Goal: Task Accomplishment & Management: Use online tool/utility

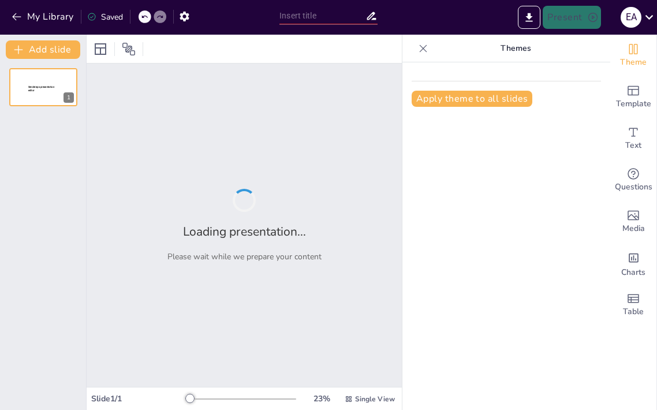
type input "Navigating the Intersection of Society, Law, and Ethics in the Digital Era"
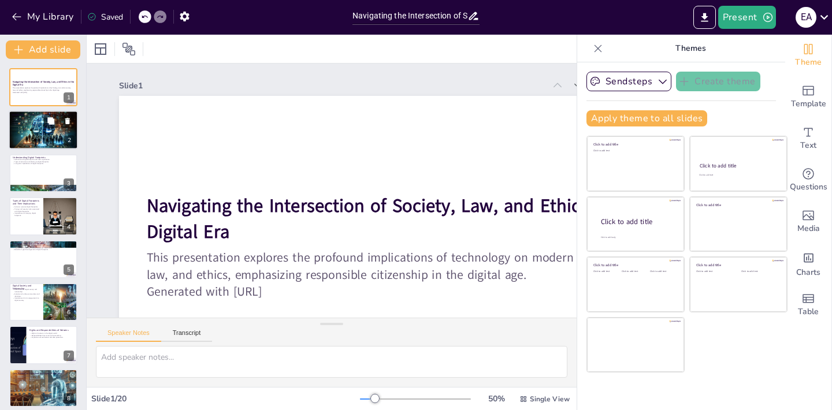
click at [34, 135] on div at bounding box center [43, 130] width 69 height 39
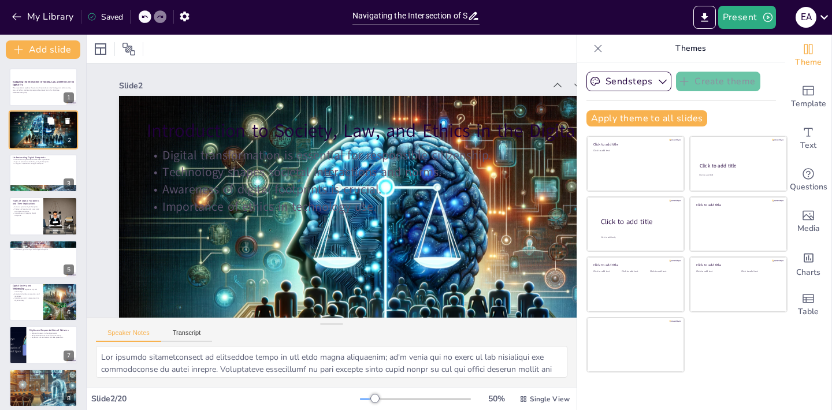
scroll to position [522, 0]
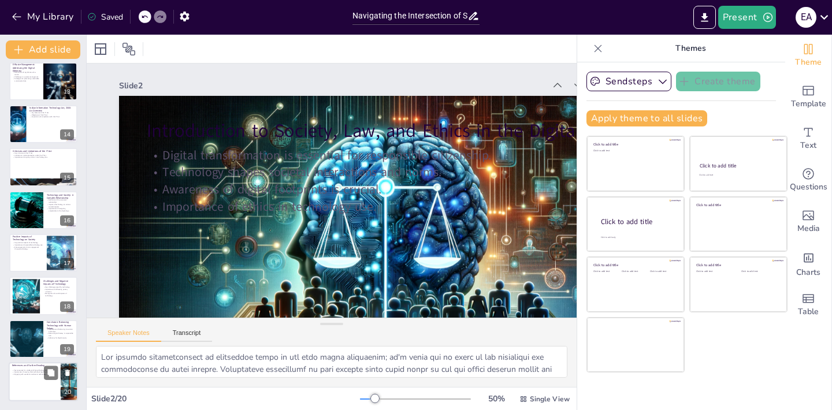
click at [30, 366] on p "References and Further Reading" at bounding box center [34, 365] width 45 height 3
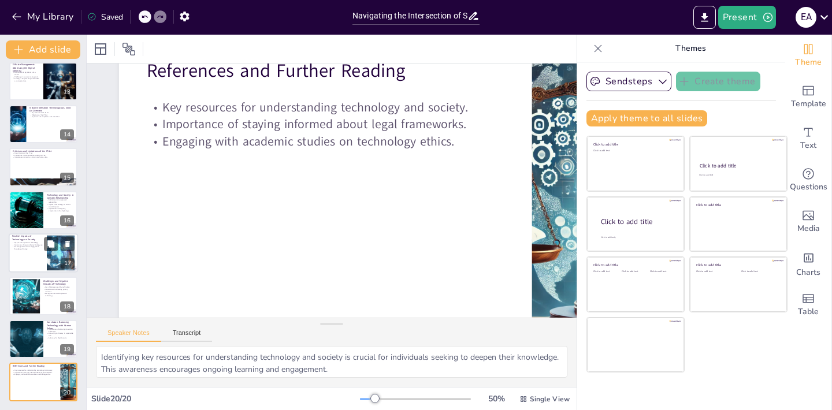
scroll to position [60, 0]
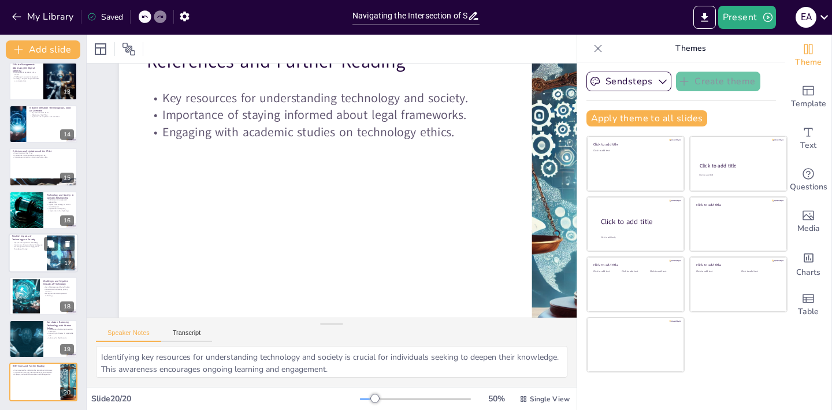
click at [38, 261] on div at bounding box center [43, 252] width 69 height 39
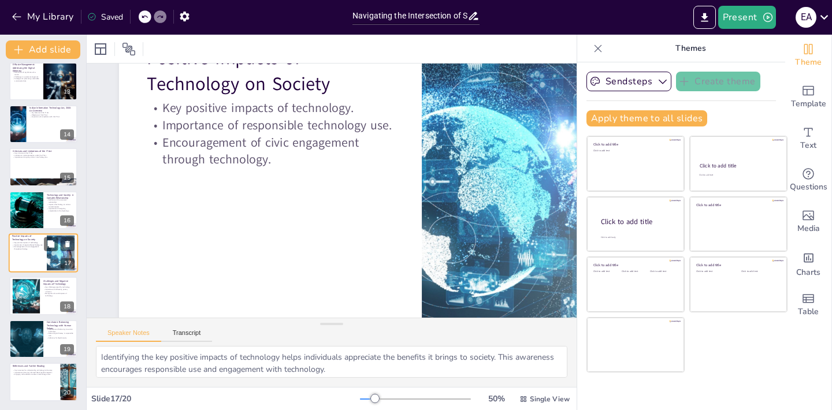
scroll to position [0, 0]
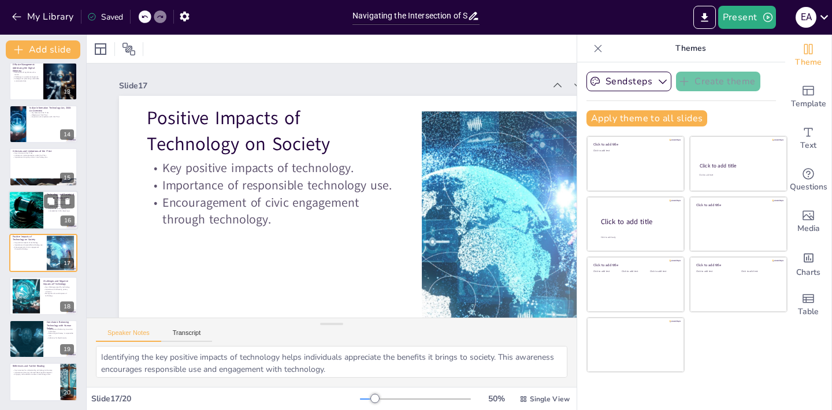
click at [35, 224] on div at bounding box center [26, 210] width 70 height 39
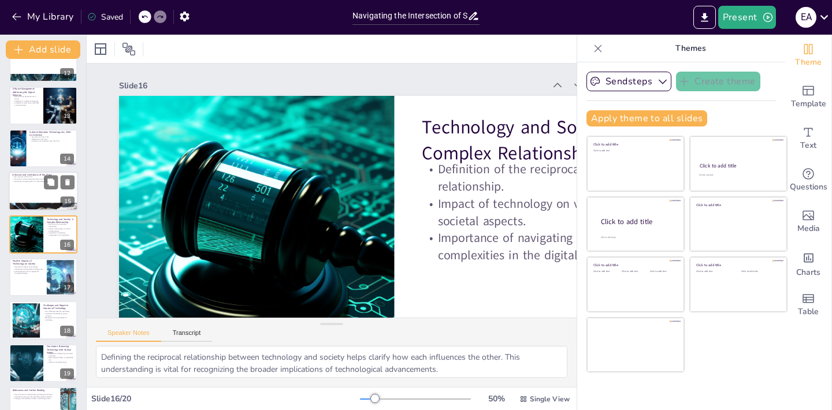
click at [30, 194] on div at bounding box center [43, 191] width 69 height 39
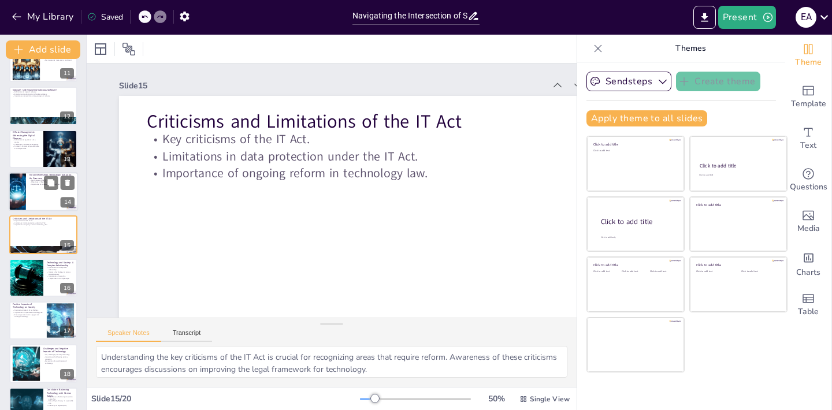
click at [28, 180] on div at bounding box center [43, 191] width 69 height 39
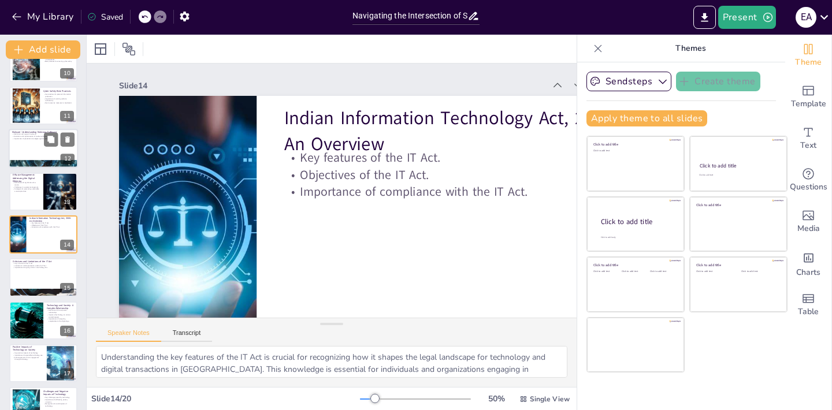
click at [31, 163] on div at bounding box center [43, 163] width 69 height 69
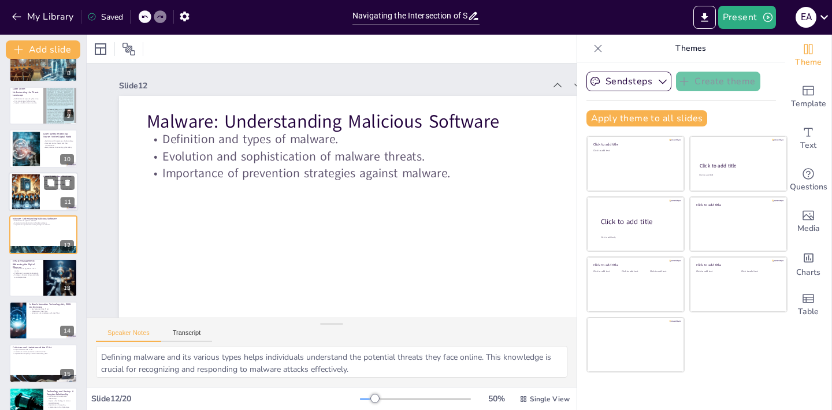
click at [24, 210] on div at bounding box center [43, 191] width 69 height 39
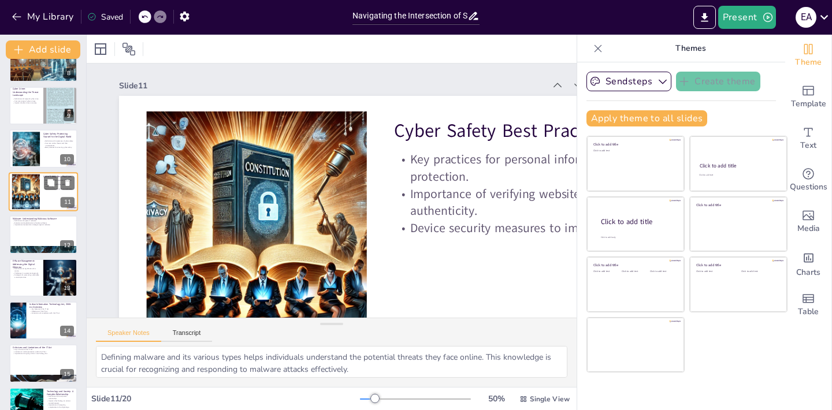
type textarea "Protecting personal information is a fundamental aspect of cyber safety. Indivi…"
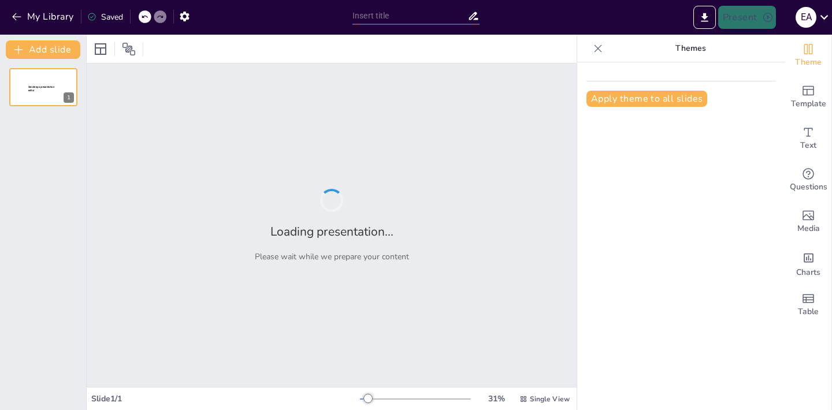
type input "Navigating the Intersection of Society, Law, and Ethics in the Digital Era"
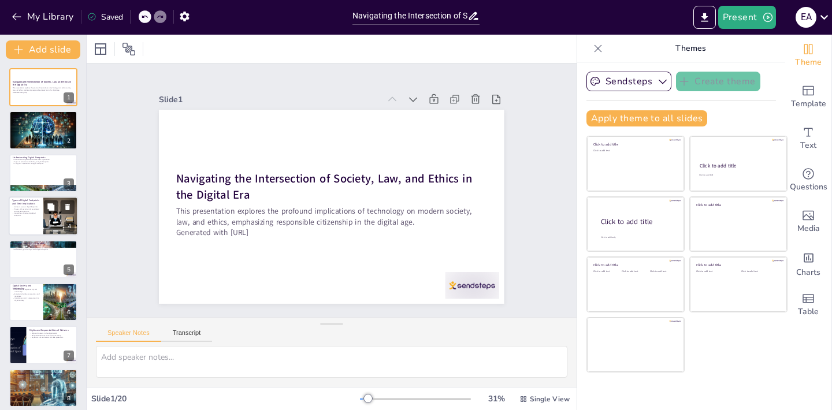
scroll to position [522, 0]
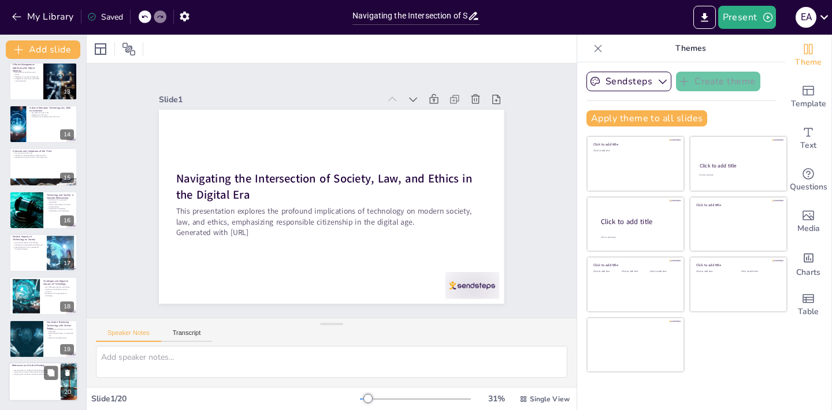
click at [47, 389] on div at bounding box center [43, 381] width 69 height 39
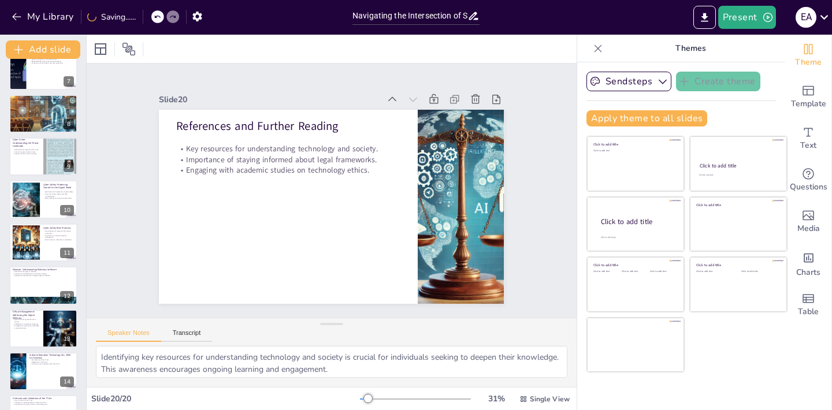
scroll to position [0, 0]
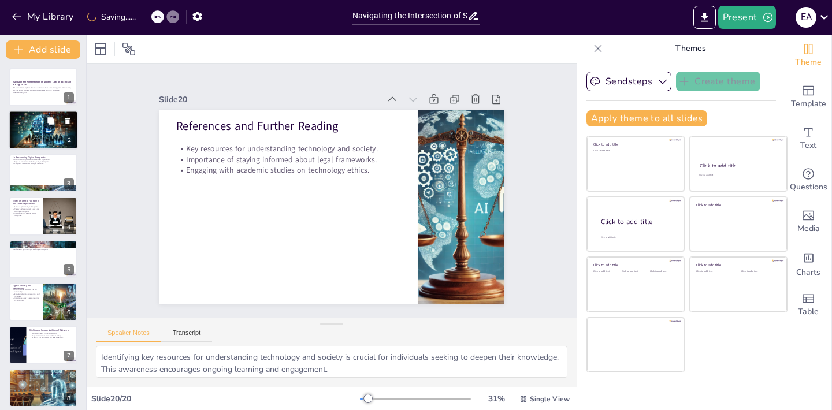
click at [32, 115] on p "Introduction to Society, Law, and Ethics in the Digital Age" at bounding box center [43, 115] width 62 height 3
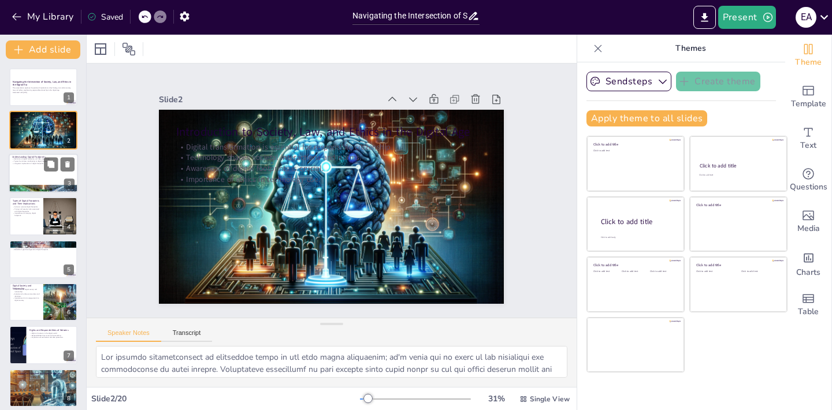
click at [30, 166] on div at bounding box center [43, 173] width 69 height 39
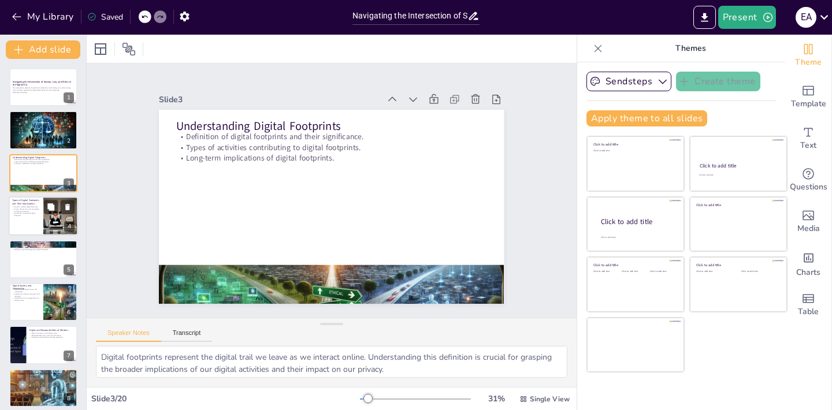
click at [31, 218] on div at bounding box center [43, 215] width 69 height 39
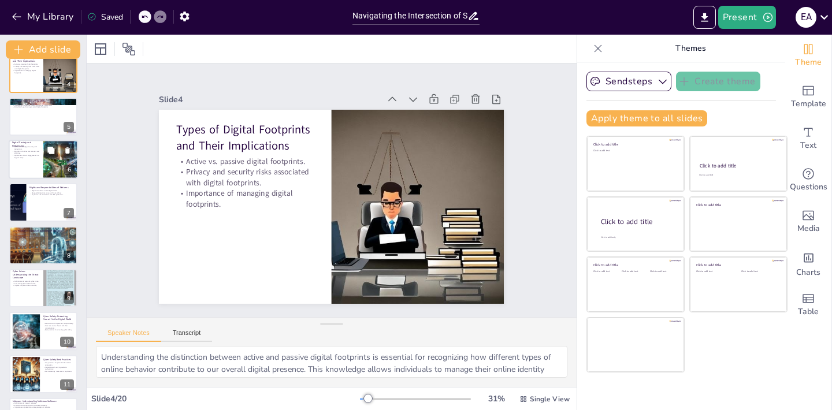
click at [30, 167] on div at bounding box center [43, 159] width 69 height 39
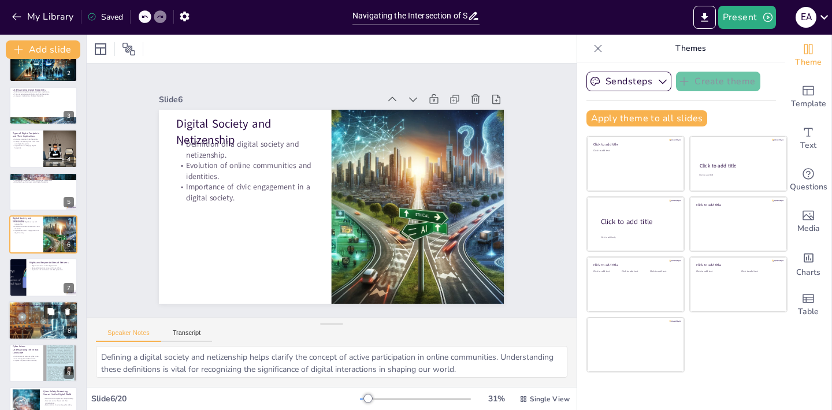
click at [42, 321] on div at bounding box center [43, 320] width 69 height 69
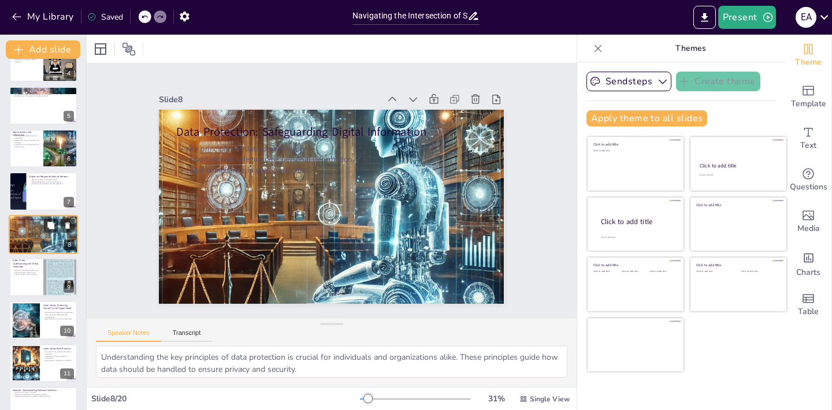
scroll to position [522, 0]
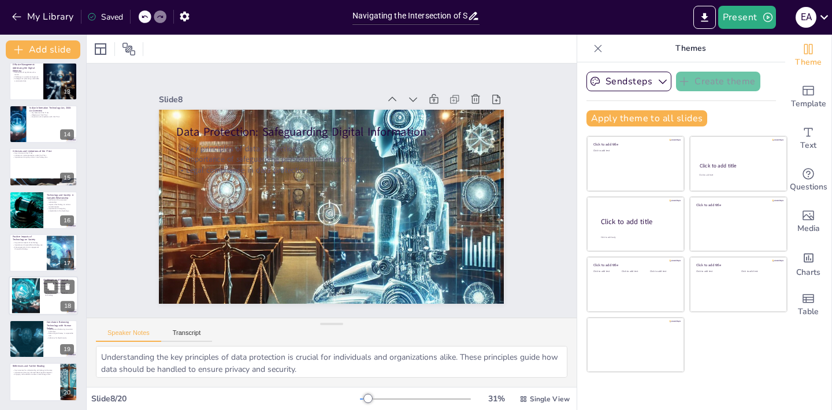
click at [43, 301] on div at bounding box center [43, 296] width 69 height 39
type textarea "Identifying the key challenges posed by technology helps individuals understand…"
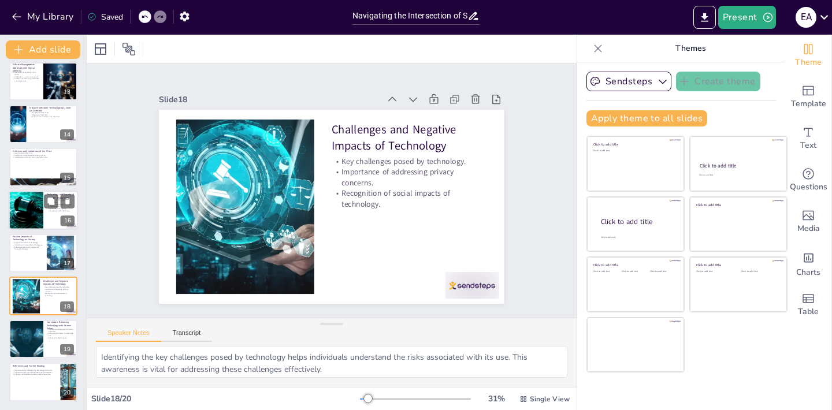
scroll to position [0, 0]
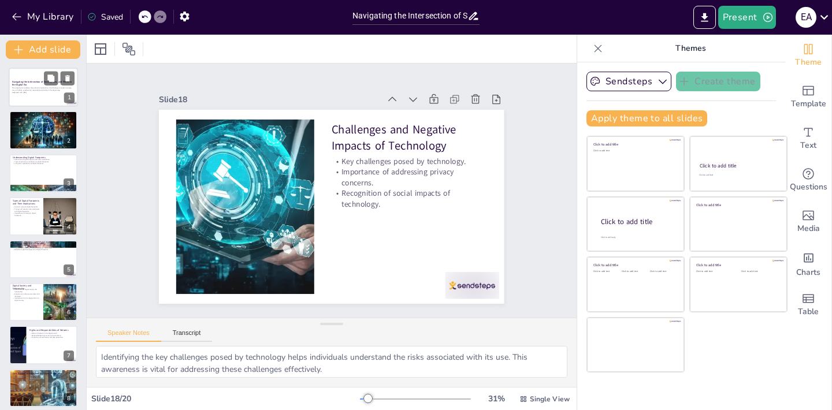
click at [40, 102] on div at bounding box center [43, 87] width 69 height 39
